Goal: Task Accomplishment & Management: Complete application form

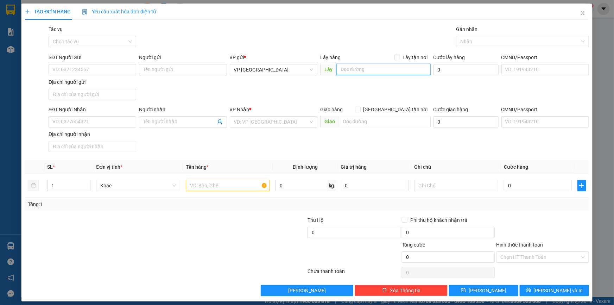
click at [352, 68] on input "text" at bounding box center [384, 69] width 94 height 11
type input "N"
click at [582, 14] on span "Close" at bounding box center [583, 14] width 20 height 20
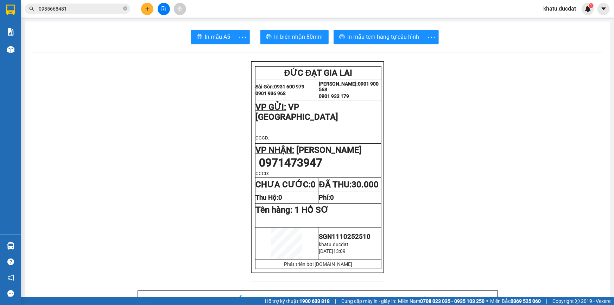
click at [154, 9] on div at bounding box center [163, 9] width 53 height 12
click at [151, 9] on button at bounding box center [147, 9] width 12 height 12
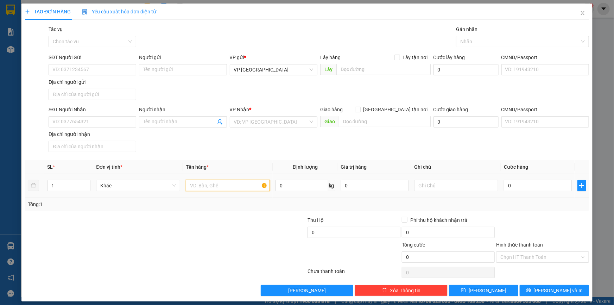
click at [215, 187] on input "text" at bounding box center [228, 185] width 84 height 11
type input "1 VALI + 1 TÚI TRẮNG"
click at [122, 73] on input "SĐT Người Gửi" at bounding box center [93, 69] width 88 height 11
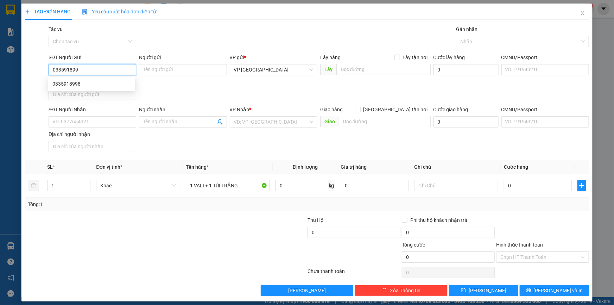
type input "0335918998"
click at [110, 83] on div "0335918998" at bounding box center [91, 84] width 79 height 8
type input "0973117978"
type input "TRANG"
type input "0335918998"
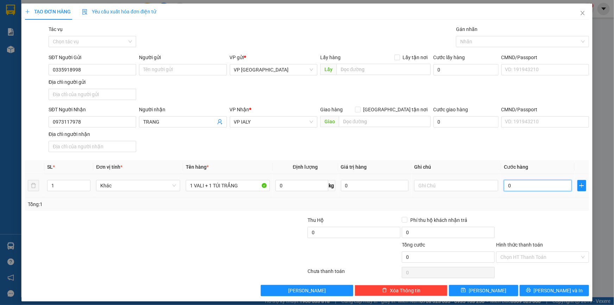
click at [530, 181] on input "0" at bounding box center [538, 185] width 68 height 11
type input "1"
type input "11"
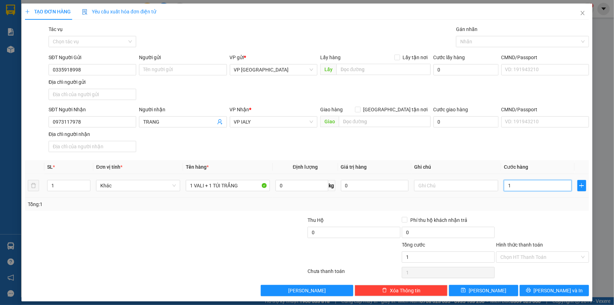
type input "11"
type input "110"
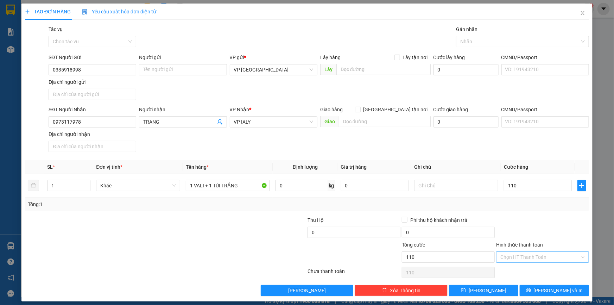
type input "110.000"
click at [505, 252] on input "Hình thức thanh toán" at bounding box center [541, 257] width 80 height 11
click at [524, 201] on div "Tại văn phòng" at bounding box center [539, 197] width 92 height 11
type input "0"
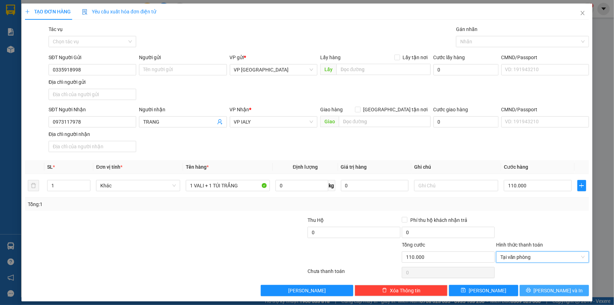
click at [568, 285] on button "[PERSON_NAME] và In" at bounding box center [554, 290] width 69 height 11
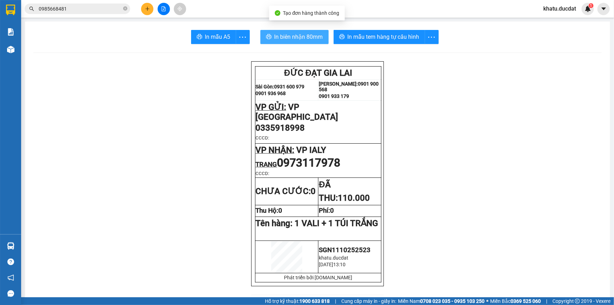
click at [305, 35] on span "In biên nhận 80mm" at bounding box center [299, 36] width 49 height 9
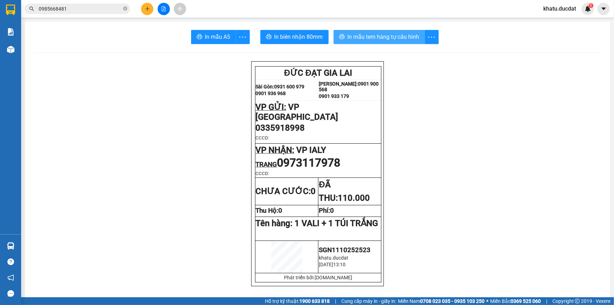
click at [382, 43] on button "In mẫu tem hàng tự cấu hình" at bounding box center [380, 37] width 92 height 14
click at [145, 11] on button at bounding box center [147, 9] width 12 height 12
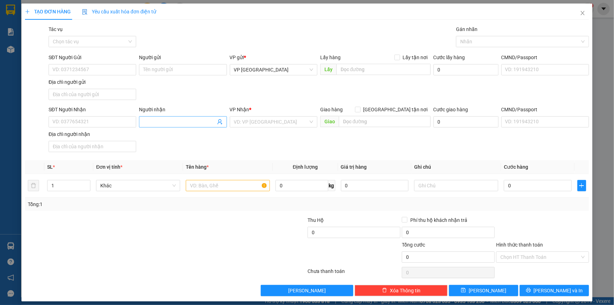
click at [190, 120] on input "Người nhận" at bounding box center [179, 122] width 72 height 8
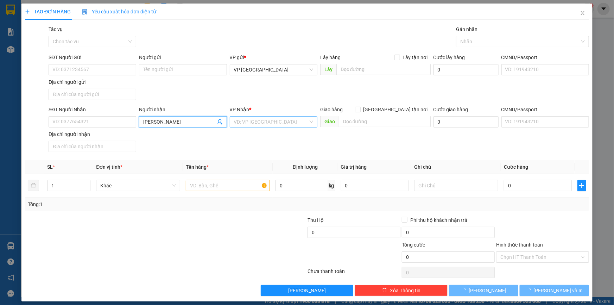
type input "[PERSON_NAME]"
click at [242, 123] on input "search" at bounding box center [271, 122] width 74 height 11
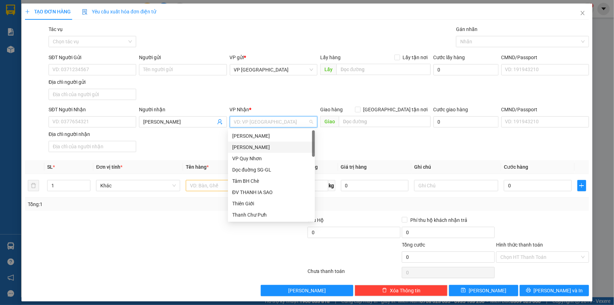
click at [257, 149] on div "[PERSON_NAME]" at bounding box center [271, 147] width 79 height 8
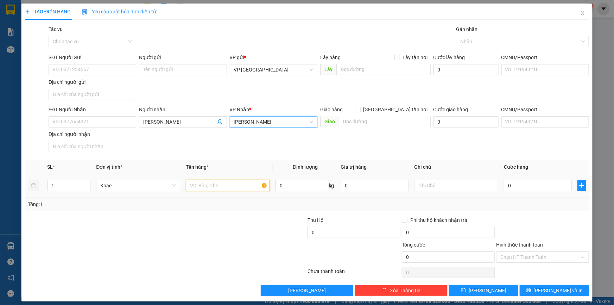
click at [238, 185] on input "text" at bounding box center [228, 185] width 84 height 11
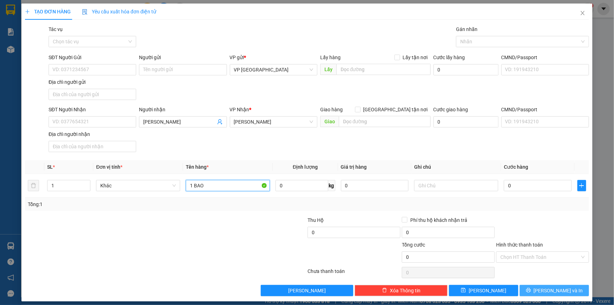
type input "1 BAO"
click at [552, 294] on button "[PERSON_NAME] và In" at bounding box center [554, 290] width 69 height 11
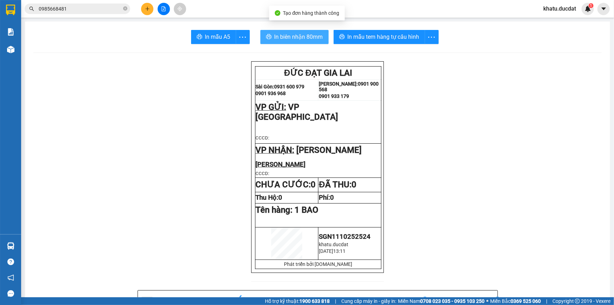
click at [317, 36] on span "In biên nhận 80mm" at bounding box center [299, 36] width 49 height 9
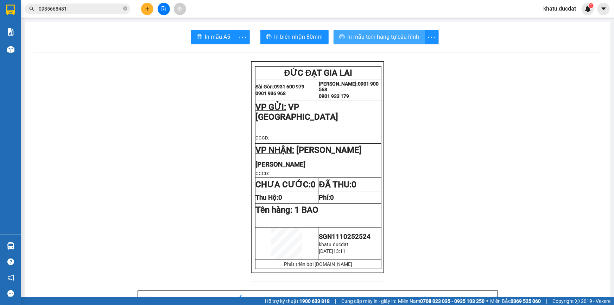
click at [387, 30] on button "In mẫu tem hàng tự cấu hình" at bounding box center [380, 37] width 92 height 14
click at [124, 9] on icon "close-circle" at bounding box center [125, 8] width 4 height 4
click at [107, 10] on input "text" at bounding box center [80, 9] width 83 height 8
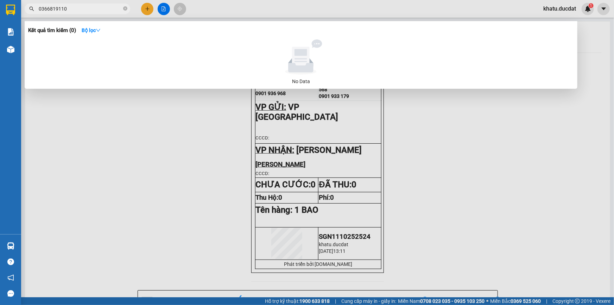
type input "0366819110"
